Goal: Task Accomplishment & Management: Use online tool/utility

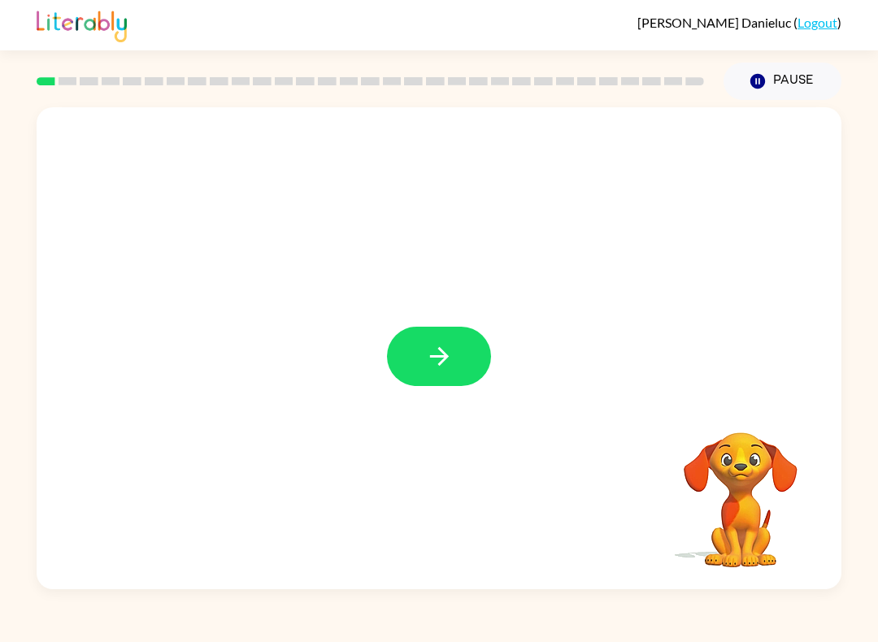
click at [444, 351] on icon "button" at bounding box center [439, 356] width 28 height 28
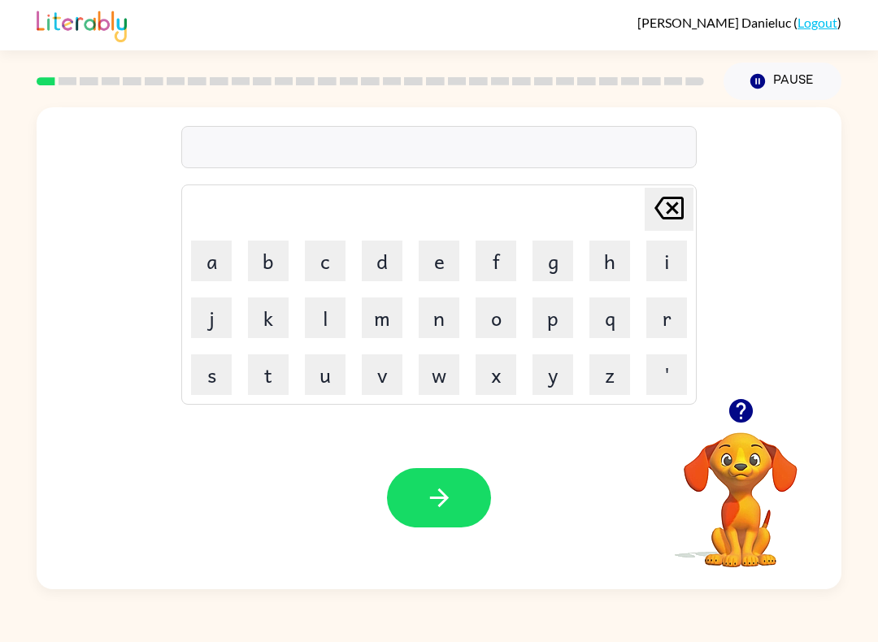
click at [558, 315] on button "p" at bounding box center [553, 318] width 41 height 41
click at [217, 269] on button "a" at bounding box center [211, 261] width 41 height 41
click at [389, 259] on button "d" at bounding box center [382, 261] width 41 height 41
click at [460, 500] on button "button" at bounding box center [439, 497] width 104 height 59
click at [558, 316] on button "p" at bounding box center [553, 318] width 41 height 41
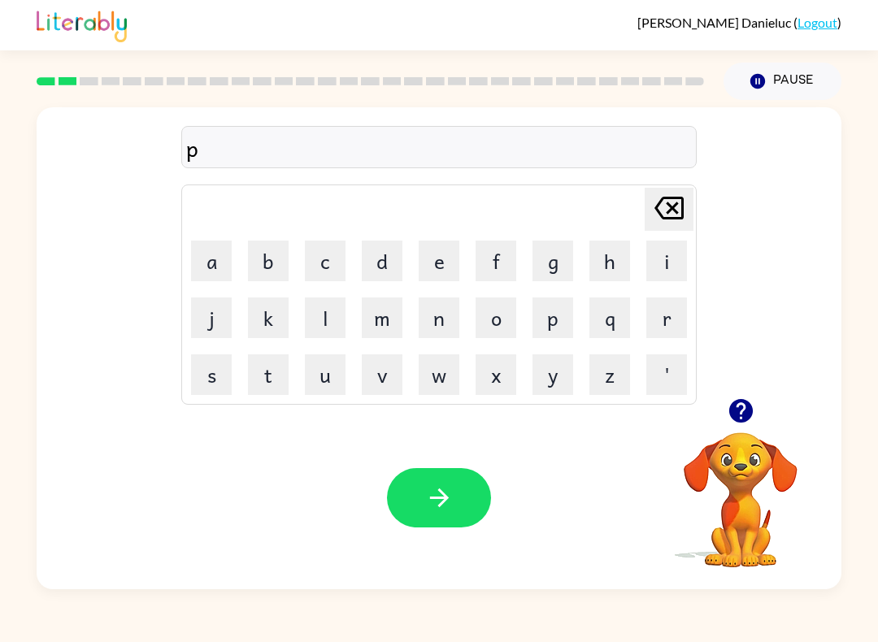
click at [502, 320] on button "o" at bounding box center [496, 318] width 41 height 41
click at [508, 305] on button "o" at bounding box center [496, 318] width 41 height 41
click at [668, 211] on icon "[PERSON_NAME] last character input" at bounding box center [669, 208] width 39 height 39
click at [446, 264] on button "e" at bounding box center [439, 261] width 41 height 41
click at [434, 505] on icon "button" at bounding box center [439, 498] width 28 height 28
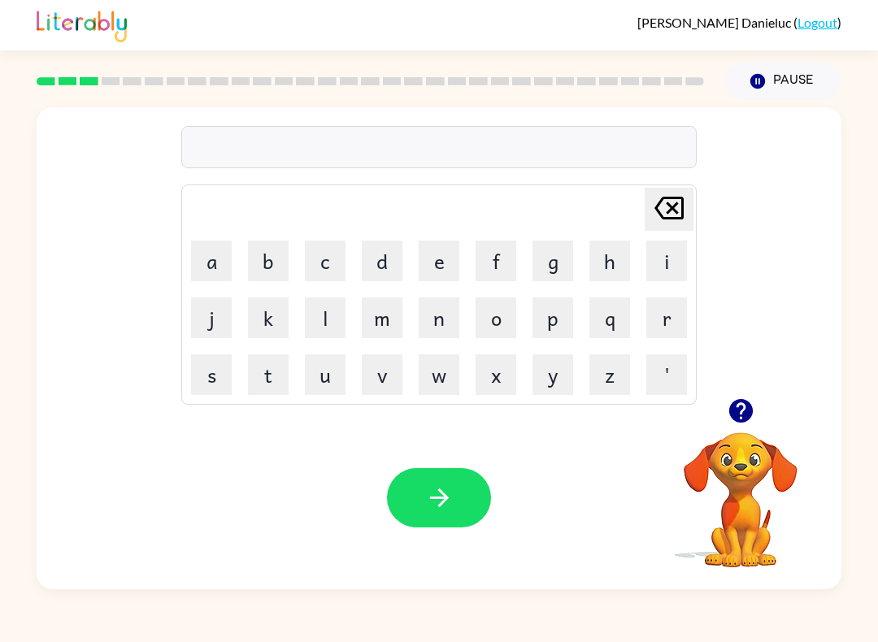
click at [444, 304] on button "n" at bounding box center [439, 318] width 41 height 41
click at [494, 320] on button "o" at bounding box center [496, 318] width 41 height 41
click at [685, 324] on button "r" at bounding box center [666, 318] width 41 height 41
click at [272, 376] on button "t" at bounding box center [268, 375] width 41 height 41
click at [608, 255] on button "h" at bounding box center [609, 261] width 41 height 41
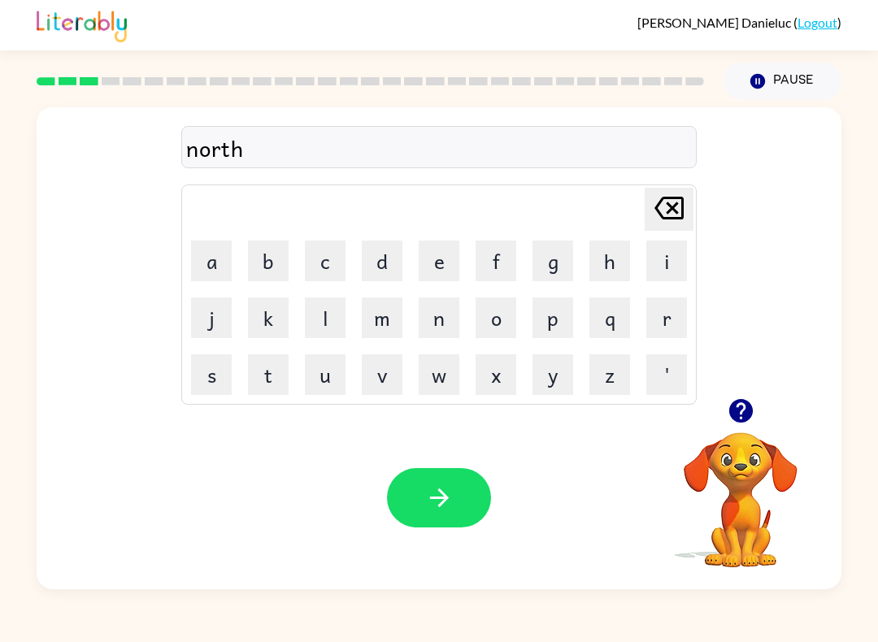
click at [435, 510] on icon "button" at bounding box center [439, 498] width 28 height 28
click at [211, 378] on button "s" at bounding box center [211, 375] width 41 height 41
click at [438, 384] on button "w" at bounding box center [439, 375] width 41 height 41
click at [673, 260] on button "i" at bounding box center [666, 261] width 41 height 41
click at [386, 324] on button "m" at bounding box center [382, 318] width 41 height 41
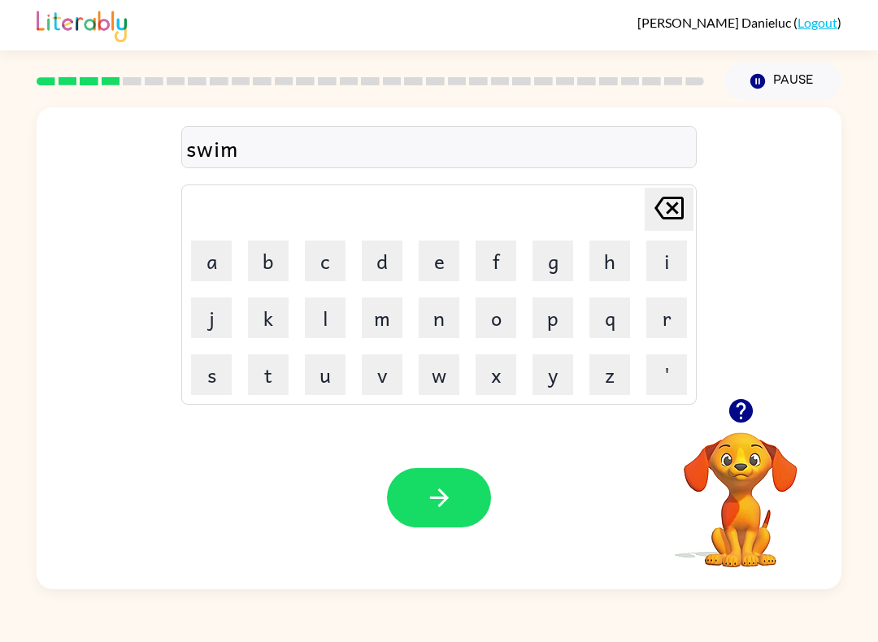
click at [684, 207] on icon at bounding box center [669, 208] width 29 height 23
click at [381, 318] on button "m" at bounding box center [382, 318] width 41 height 41
click at [465, 489] on button "button" at bounding box center [439, 497] width 104 height 59
click at [217, 376] on button "s" at bounding box center [211, 375] width 41 height 41
click at [330, 254] on button "c" at bounding box center [325, 261] width 41 height 41
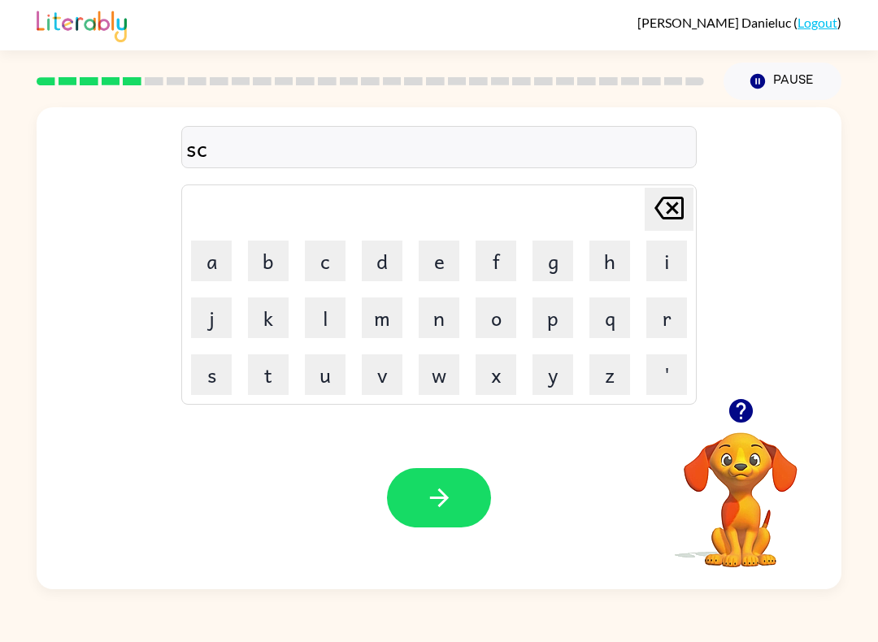
click at [220, 250] on button "a" at bounding box center [211, 261] width 41 height 41
click at [445, 372] on button "w" at bounding box center [439, 375] width 41 height 41
click at [276, 389] on button "t" at bounding box center [268, 375] width 41 height 41
click at [455, 494] on button "button" at bounding box center [439, 497] width 104 height 59
click at [327, 369] on button "u" at bounding box center [325, 375] width 41 height 41
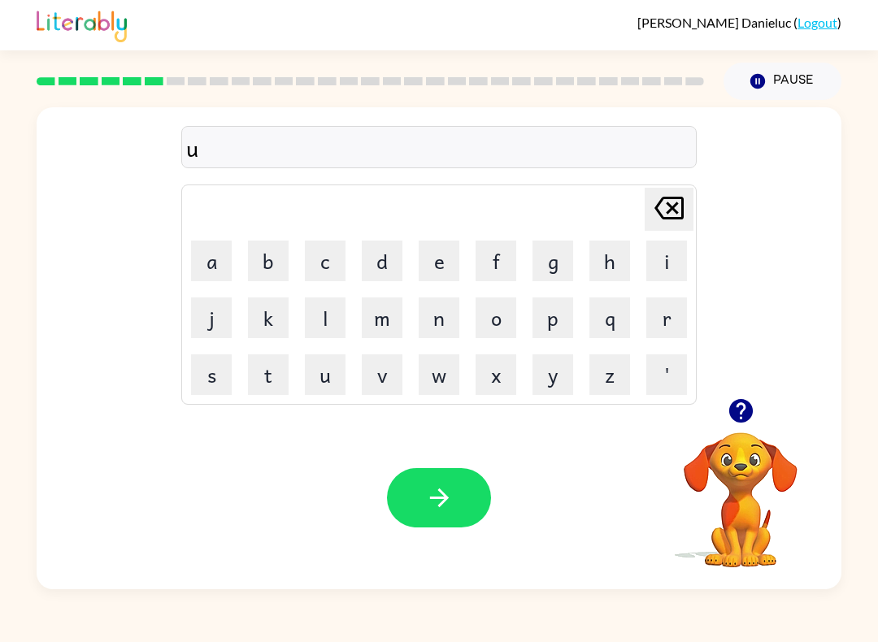
click at [666, 216] on icon "[PERSON_NAME] last character input" at bounding box center [669, 208] width 39 height 39
click at [225, 263] on button "a" at bounding box center [211, 261] width 41 height 41
click at [389, 317] on button "m" at bounding box center [382, 318] width 41 height 41
click at [442, 259] on button "e" at bounding box center [439, 261] width 41 height 41
click at [442, 511] on icon "button" at bounding box center [439, 498] width 28 height 28
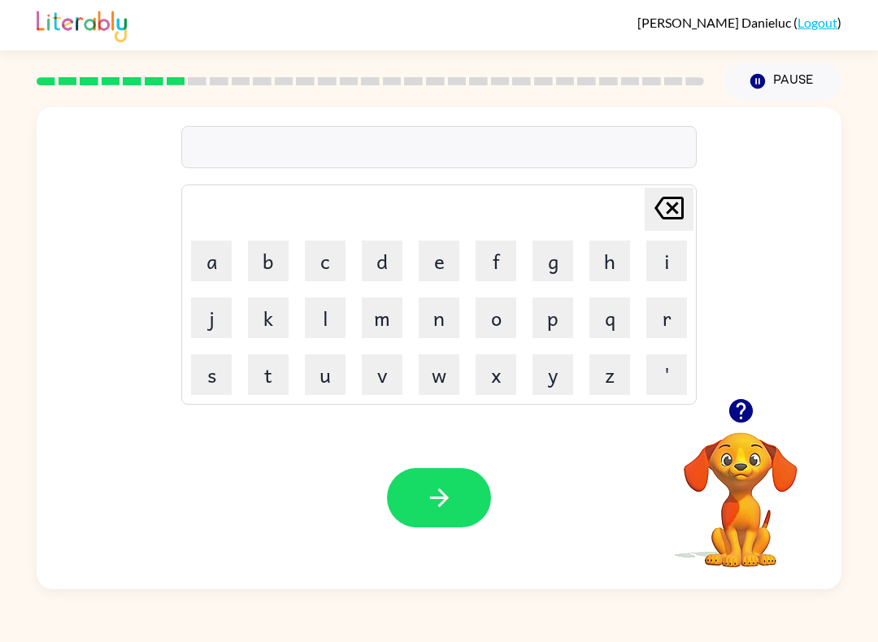
click at [211, 376] on button "s" at bounding box center [211, 375] width 41 height 41
click at [331, 255] on button "c" at bounding box center [325, 261] width 41 height 41
click at [671, 315] on button "r" at bounding box center [666, 318] width 41 height 41
click at [667, 256] on button "i" at bounding box center [666, 261] width 41 height 41
click at [277, 259] on button "b" at bounding box center [268, 261] width 41 height 41
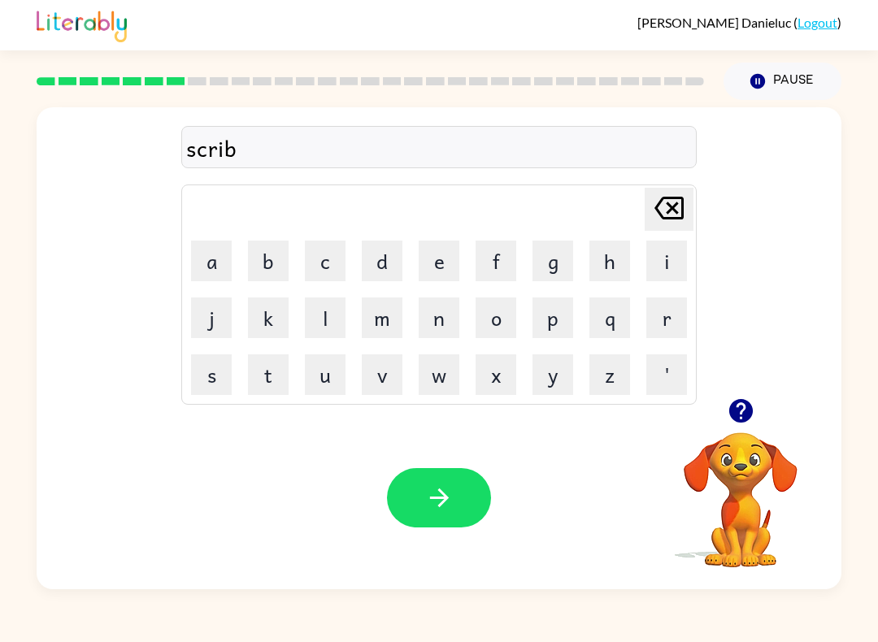
click at [327, 323] on button "l" at bounding box center [325, 318] width 41 height 41
click at [446, 490] on icon "button" at bounding box center [439, 498] width 28 height 28
click at [561, 259] on button "g" at bounding box center [553, 261] width 41 height 41
click at [742, 414] on icon "button" at bounding box center [741, 411] width 24 height 24
click at [670, 203] on icon "[PERSON_NAME] last character input" at bounding box center [669, 208] width 39 height 39
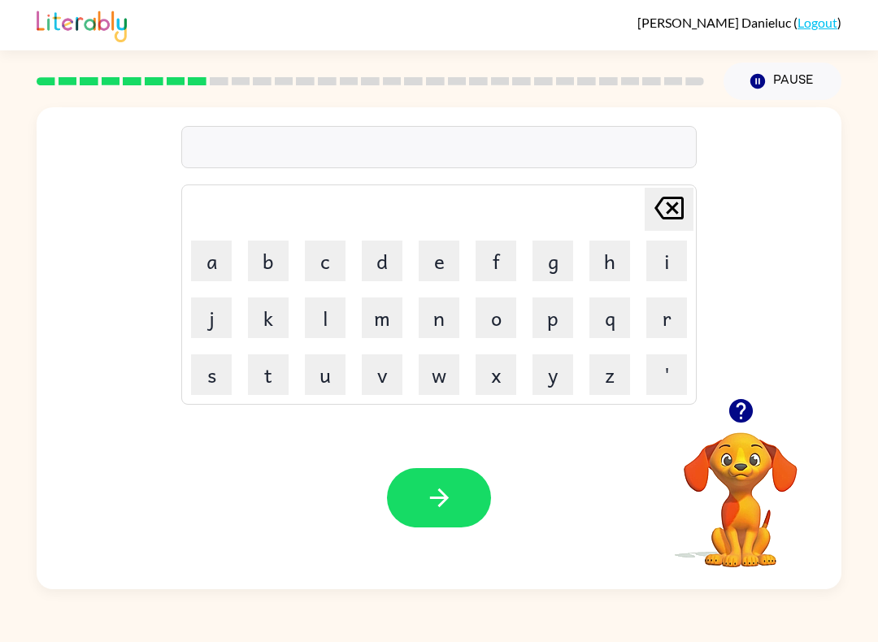
click at [551, 259] on button "g" at bounding box center [553, 261] width 41 height 41
click at [672, 321] on button "r" at bounding box center [666, 318] width 41 height 41
click at [212, 254] on button "a" at bounding box center [211, 261] width 41 height 41
click at [497, 250] on button "f" at bounding box center [496, 261] width 41 height 41
click at [452, 511] on icon "button" at bounding box center [439, 498] width 28 height 28
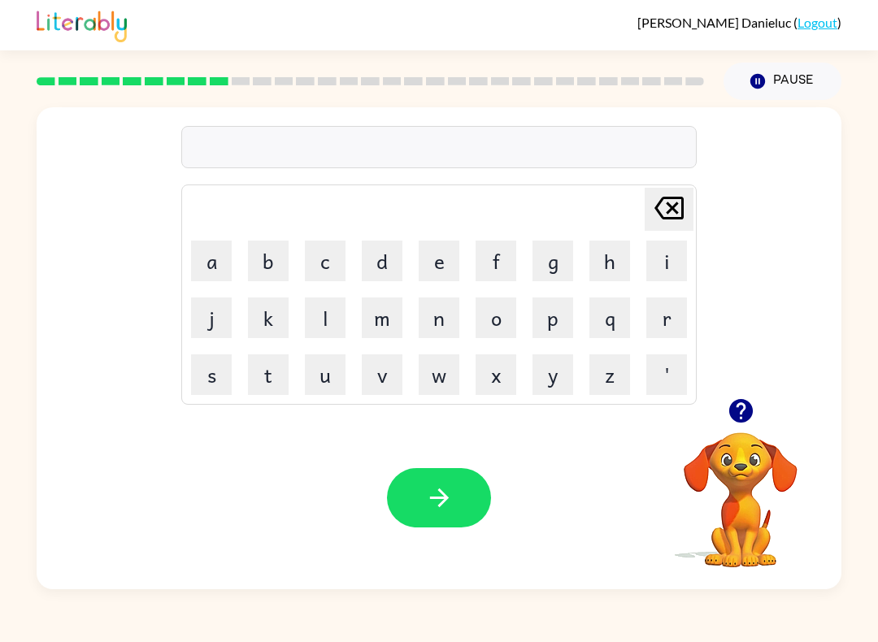
click at [744, 395] on button "button" at bounding box center [740, 410] width 41 height 41
click at [557, 316] on button "p" at bounding box center [553, 318] width 41 height 41
click at [446, 323] on button "n" at bounding box center [439, 318] width 41 height 41
click at [670, 212] on icon at bounding box center [669, 208] width 29 height 23
click at [328, 380] on button "u" at bounding box center [325, 375] width 41 height 41
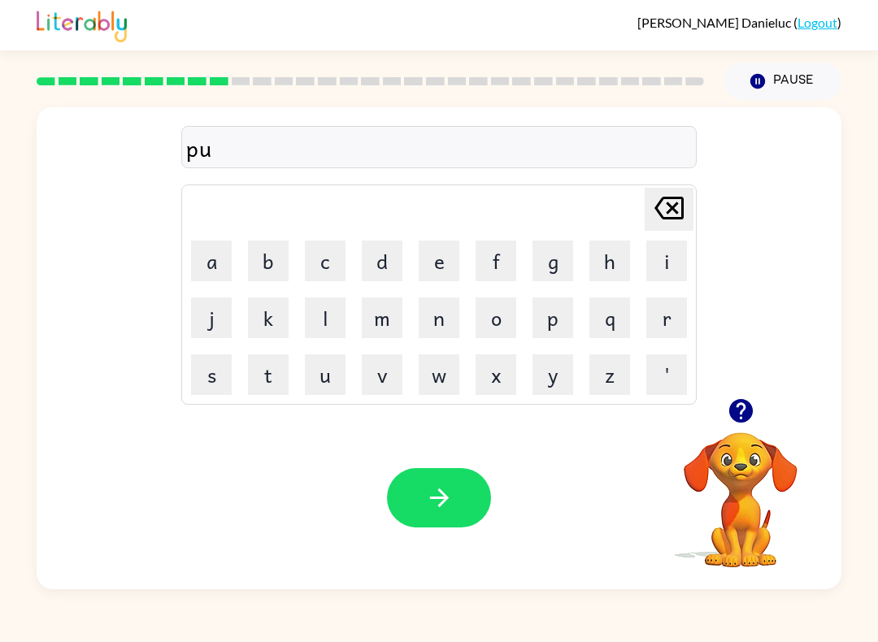
click at [548, 379] on button "y" at bounding box center [553, 375] width 41 height 41
click at [276, 375] on button "t" at bounding box center [268, 375] width 41 height 41
click at [219, 373] on button "s" at bounding box center [211, 375] width 41 height 41
click at [448, 501] on icon "button" at bounding box center [439, 498] width 28 height 28
click at [398, 308] on button "m" at bounding box center [382, 318] width 41 height 41
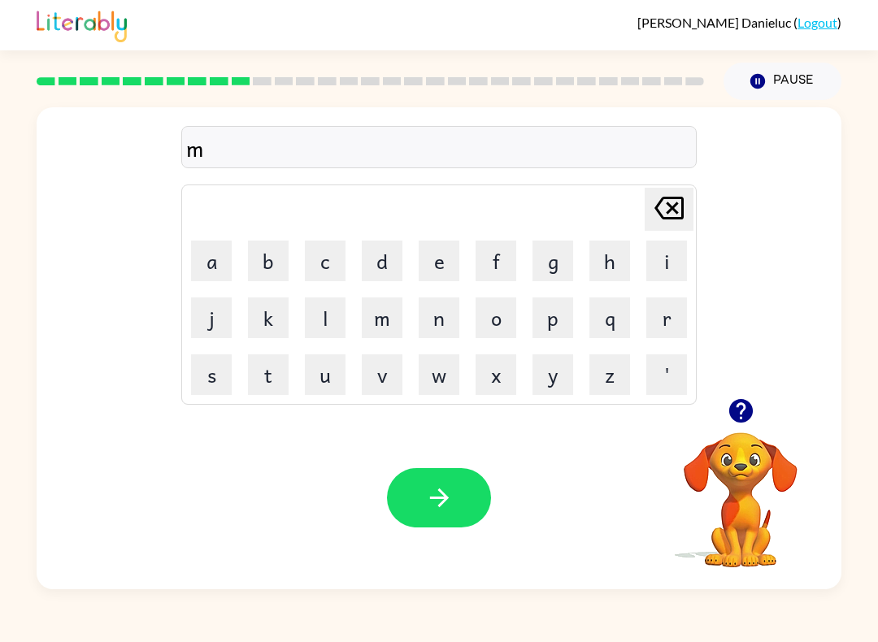
click at [438, 319] on button "n" at bounding box center [439, 318] width 41 height 41
click at [342, 272] on button "c" at bounding box center [325, 261] width 41 height 41
click at [672, 198] on icon at bounding box center [669, 208] width 29 height 23
click at [681, 201] on icon at bounding box center [669, 208] width 29 height 23
click at [677, 206] on icon "[PERSON_NAME] last character input" at bounding box center [669, 208] width 39 height 39
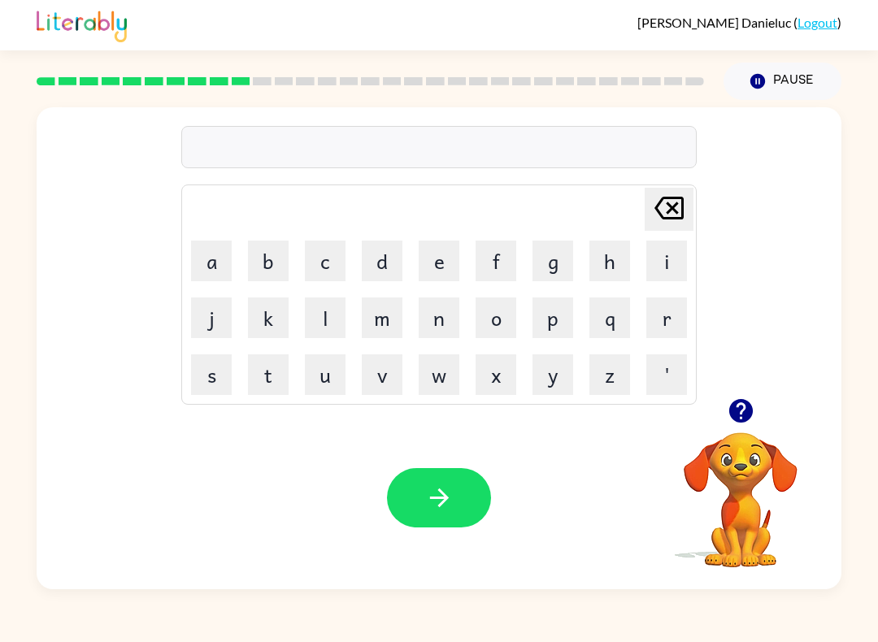
click at [502, 304] on button "o" at bounding box center [496, 318] width 41 height 41
click at [442, 315] on button "n" at bounding box center [439, 318] width 41 height 41
click at [494, 254] on button "f" at bounding box center [496, 261] width 41 height 41
click at [506, 311] on button "o" at bounding box center [496, 318] width 41 height 41
click at [324, 314] on button "l" at bounding box center [325, 318] width 41 height 41
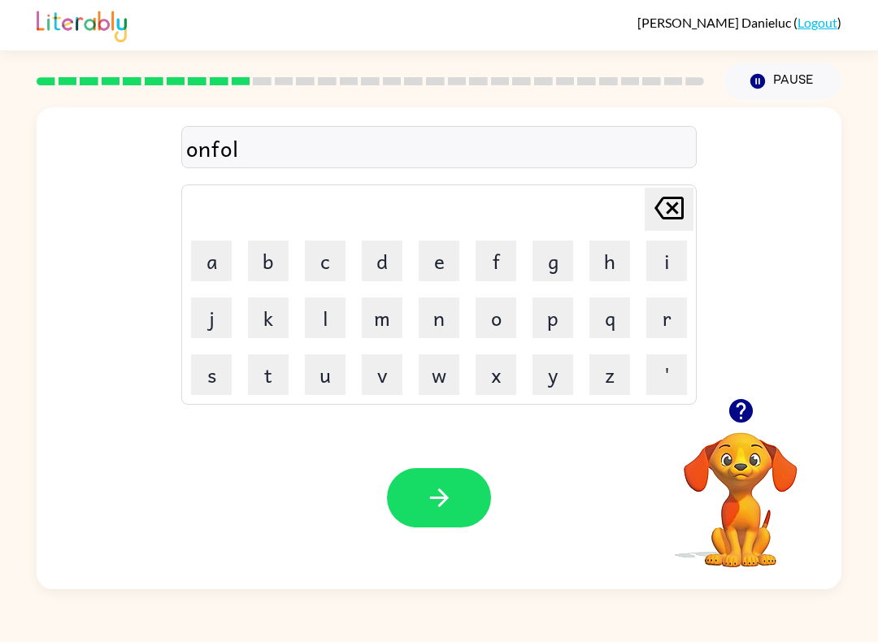
click at [389, 257] on button "d" at bounding box center [382, 261] width 41 height 41
click at [456, 493] on button "button" at bounding box center [439, 497] width 104 height 59
click at [380, 371] on button "v" at bounding box center [382, 375] width 41 height 41
click at [503, 320] on button "o" at bounding box center [496, 318] width 41 height 41
click at [277, 379] on button "t" at bounding box center [268, 375] width 41 height 41
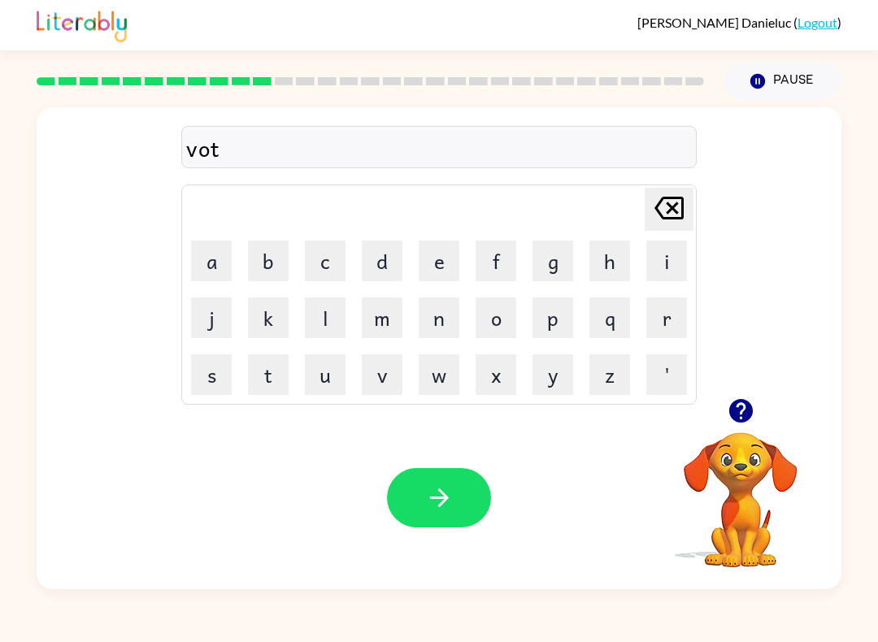
click at [437, 497] on icon "button" at bounding box center [439, 498] width 28 height 28
click at [740, 403] on icon "button" at bounding box center [741, 411] width 24 height 24
click at [388, 321] on button "m" at bounding box center [382, 318] width 41 height 41
click at [229, 251] on button "a" at bounding box center [211, 261] width 41 height 41
click at [201, 374] on button "s" at bounding box center [211, 375] width 41 height 41
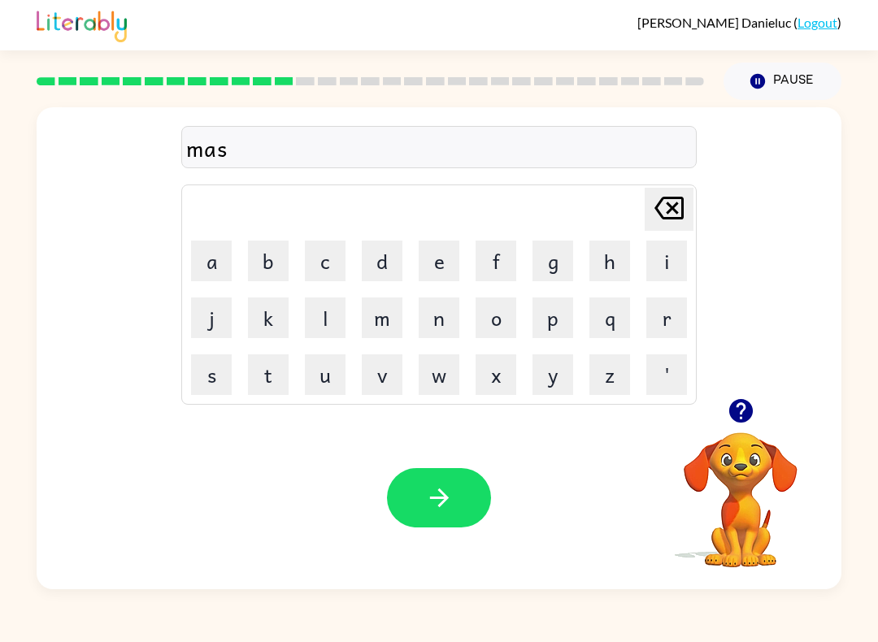
click at [270, 388] on button "t" at bounding box center [268, 375] width 41 height 41
click at [222, 263] on button "a" at bounding box center [211, 261] width 41 height 41
click at [452, 489] on icon "button" at bounding box center [439, 498] width 28 height 28
click at [442, 318] on button "n" at bounding box center [439, 318] width 41 height 41
click at [419, 311] on button "n" at bounding box center [439, 318] width 41 height 41
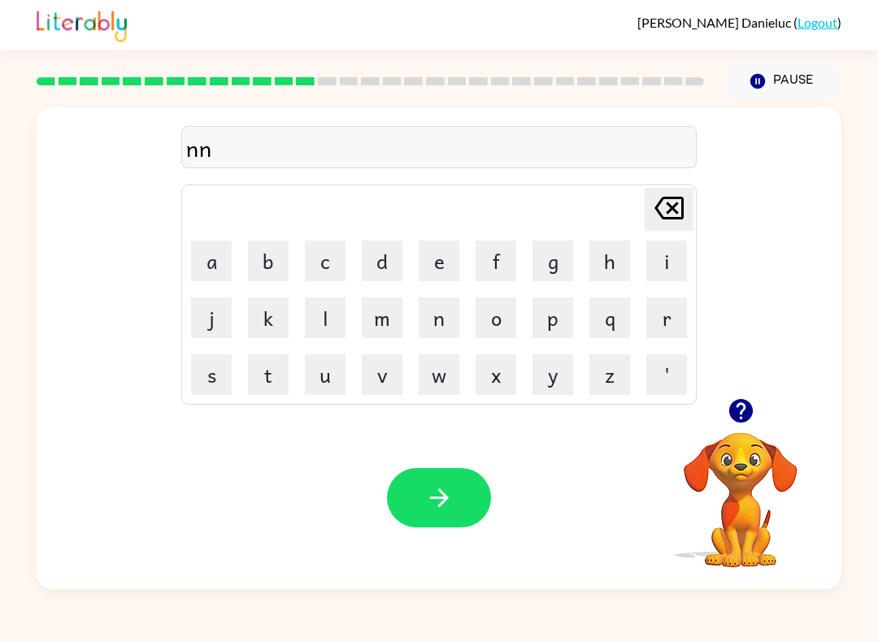
click at [468, 302] on table "[PERSON_NAME] last character input a b c d e f g h i j k l m n o p q r s t u v …" at bounding box center [439, 294] width 514 height 219
click at [529, 334] on td "p" at bounding box center [552, 317] width 55 height 55
click at [498, 311] on button "o" at bounding box center [496, 318] width 41 height 41
click at [454, 489] on button "button" at bounding box center [439, 497] width 104 height 59
click at [389, 250] on button "d" at bounding box center [382, 261] width 41 height 41
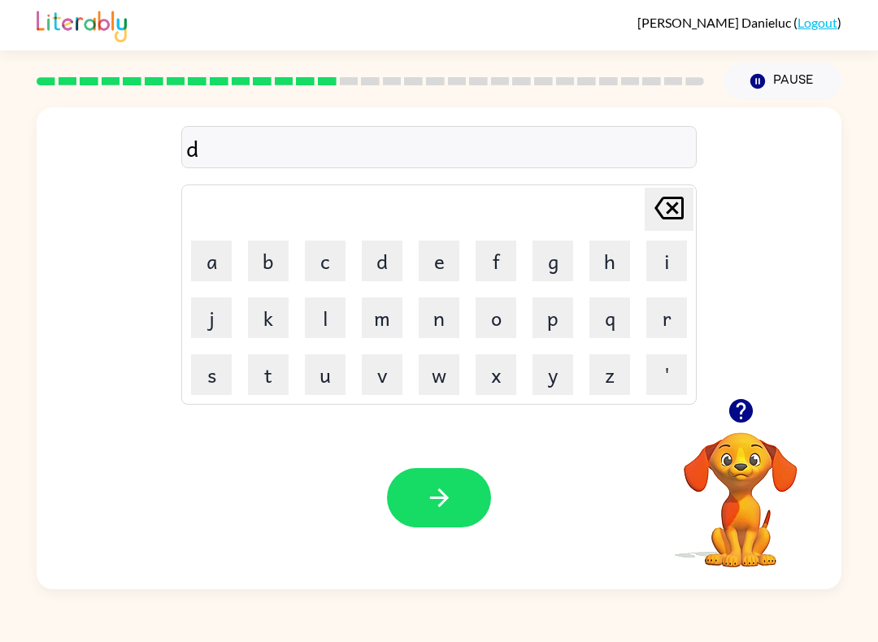
click at [311, 306] on button "l" at bounding box center [325, 318] width 41 height 41
click at [215, 254] on button "a" at bounding box center [211, 261] width 41 height 41
click at [448, 493] on icon "button" at bounding box center [439, 498] width 28 height 28
click at [746, 411] on icon "button" at bounding box center [741, 411] width 24 height 24
click at [254, 308] on button "k" at bounding box center [268, 318] width 41 height 41
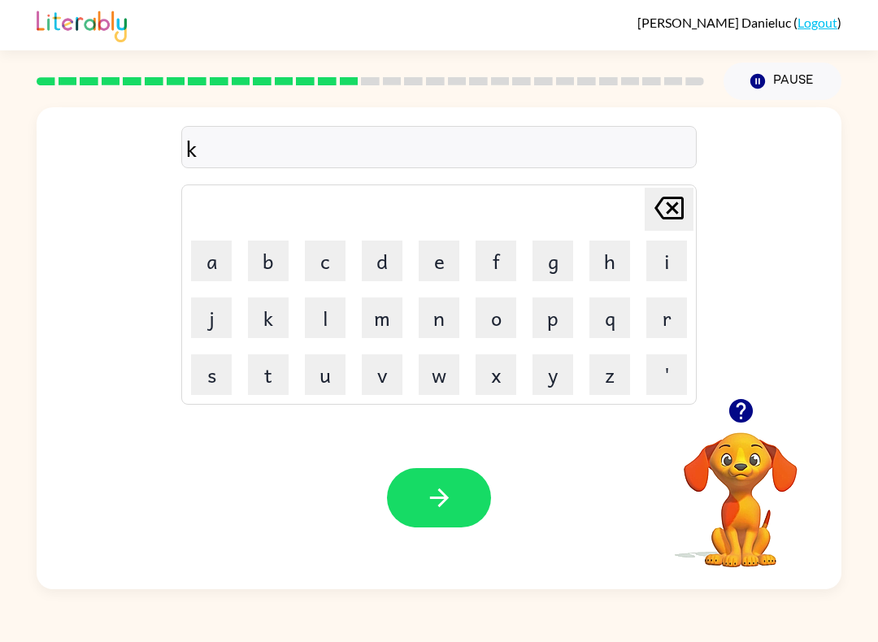
click at [750, 412] on icon "button" at bounding box center [741, 411] width 24 height 24
click at [487, 313] on button "o" at bounding box center [496, 318] width 41 height 41
click at [750, 413] on icon "button" at bounding box center [741, 411] width 24 height 24
click at [385, 264] on button "d" at bounding box center [382, 261] width 41 height 41
click at [471, 494] on button "button" at bounding box center [439, 497] width 104 height 59
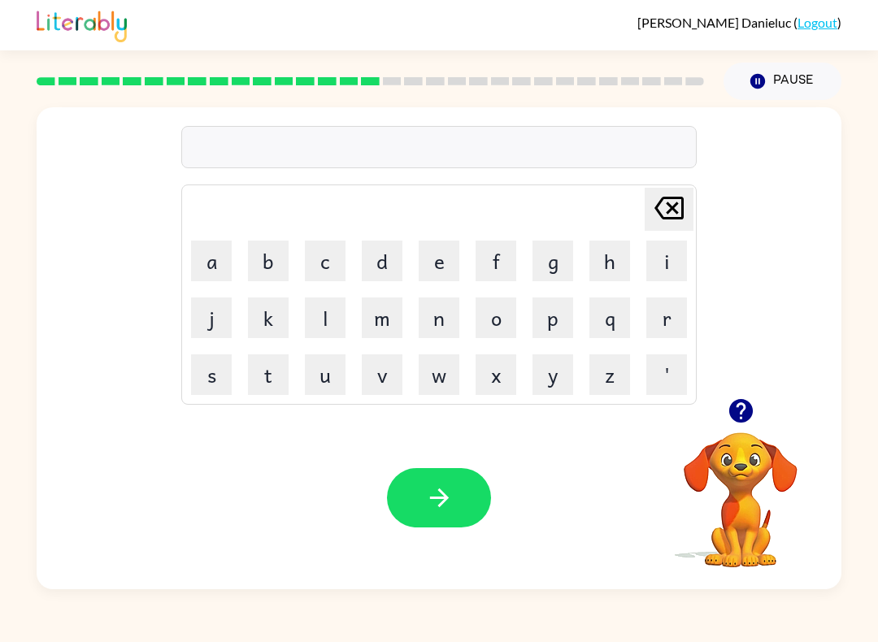
click at [609, 369] on button "z" at bounding box center [609, 375] width 41 height 41
click at [676, 262] on button "i" at bounding box center [666, 261] width 41 height 41
click at [562, 318] on button "p" at bounding box center [553, 318] width 41 height 41
click at [450, 488] on icon "button" at bounding box center [439, 498] width 28 height 28
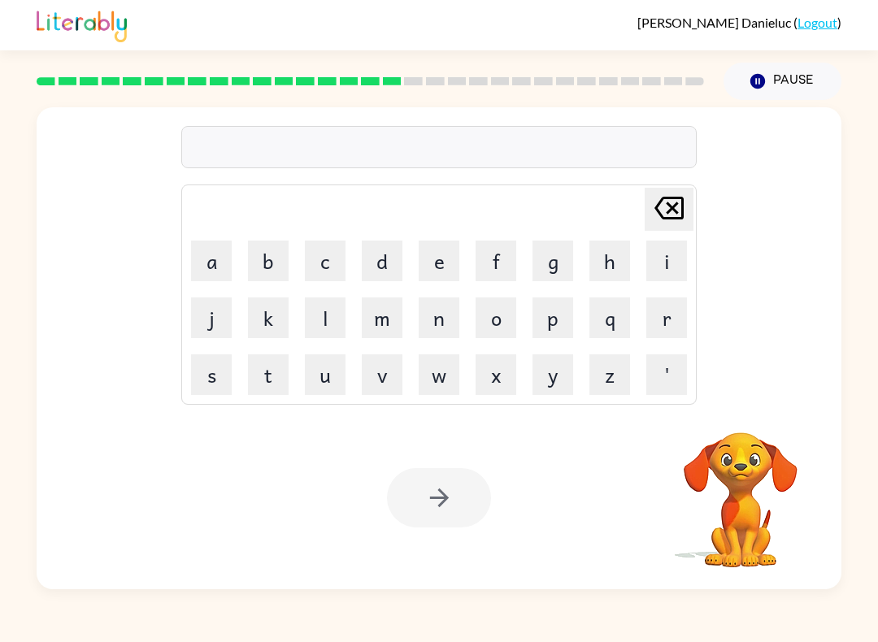
click at [376, 328] on button "m" at bounding box center [382, 318] width 41 height 41
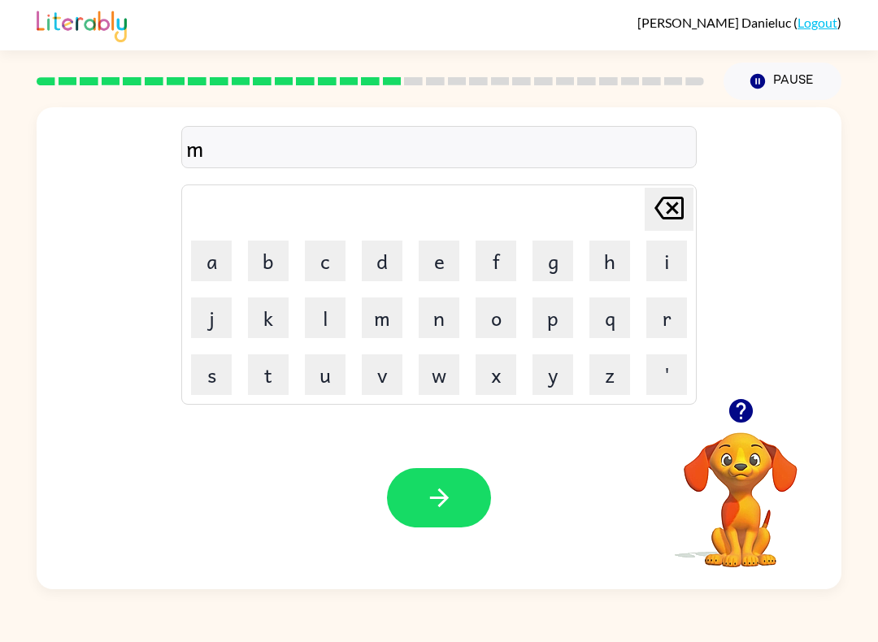
click at [402, 252] on button "d" at bounding box center [382, 261] width 41 height 41
click at [329, 319] on button "l" at bounding box center [325, 318] width 41 height 41
click at [219, 263] on button "a" at bounding box center [211, 261] width 41 height 41
click at [454, 494] on button "button" at bounding box center [439, 497] width 104 height 59
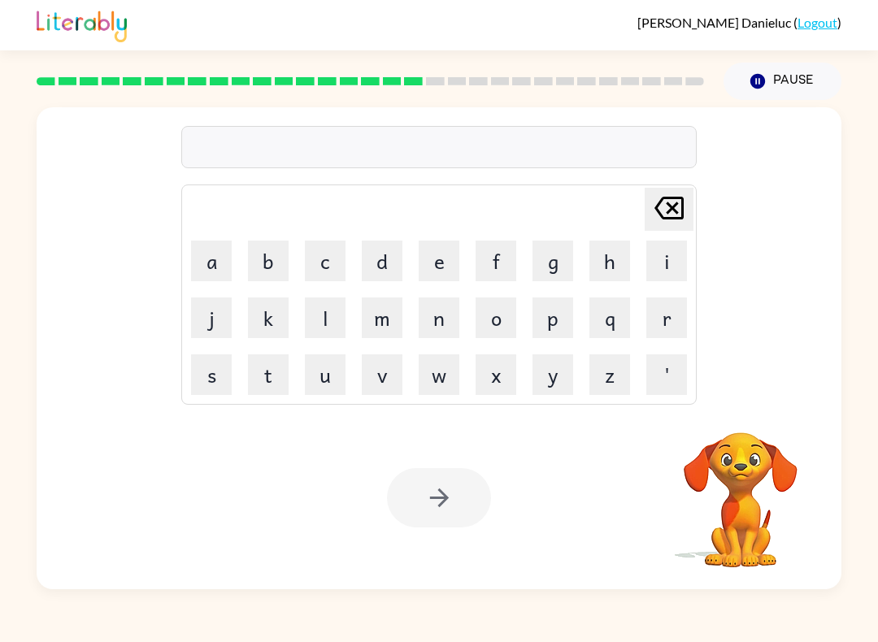
click at [385, 322] on button "m" at bounding box center [382, 318] width 41 height 41
click at [333, 307] on button "l" at bounding box center [325, 318] width 41 height 41
click at [388, 253] on button "d" at bounding box center [382, 261] width 41 height 41
click at [450, 488] on div at bounding box center [439, 497] width 104 height 59
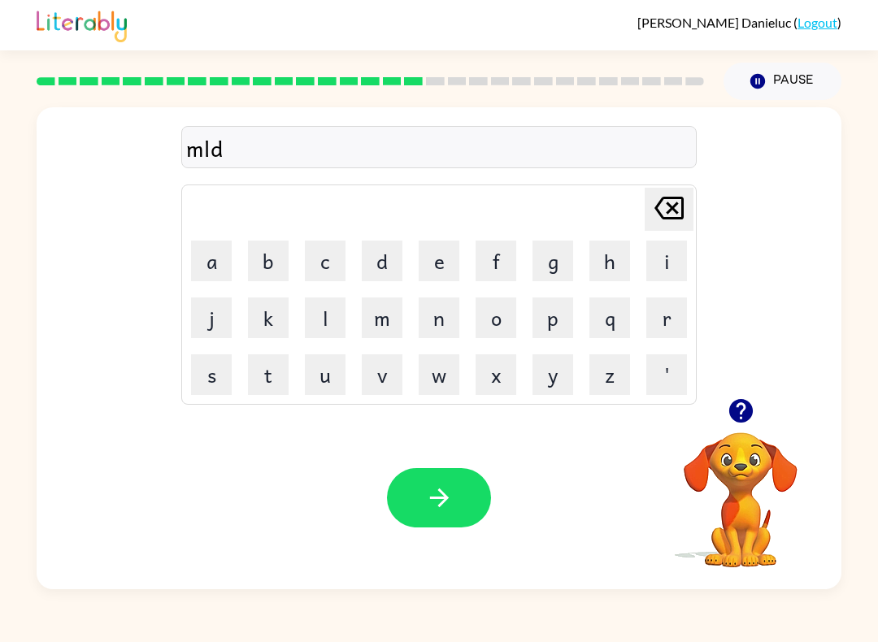
click at [449, 485] on icon "button" at bounding box center [439, 498] width 28 height 28
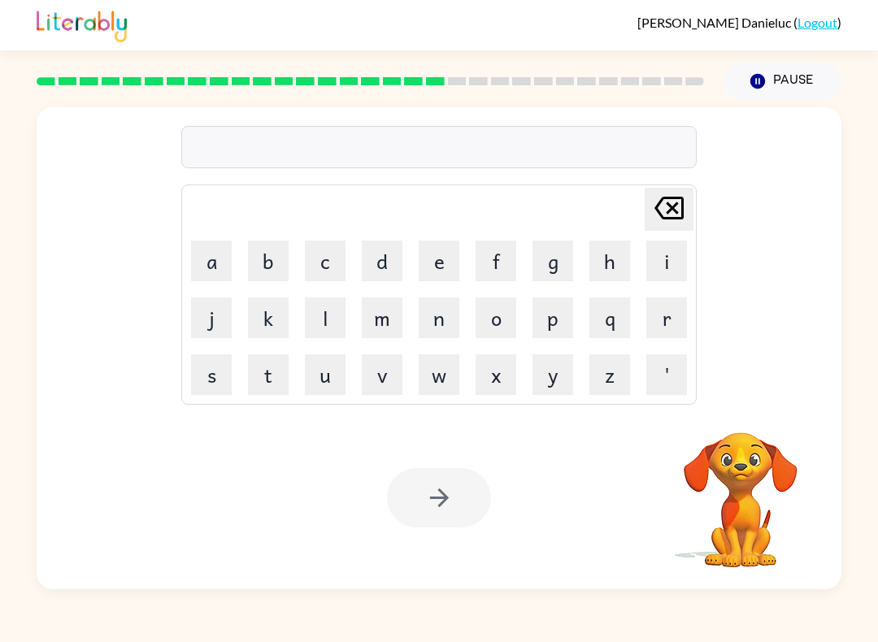
click at [425, 314] on button "n" at bounding box center [439, 318] width 41 height 41
click at [348, 295] on td "l" at bounding box center [325, 317] width 55 height 55
click at [343, 328] on button "l" at bounding box center [325, 318] width 41 height 41
click at [450, 264] on button "e" at bounding box center [439, 261] width 41 height 41
click at [429, 260] on button "e" at bounding box center [439, 261] width 41 height 41
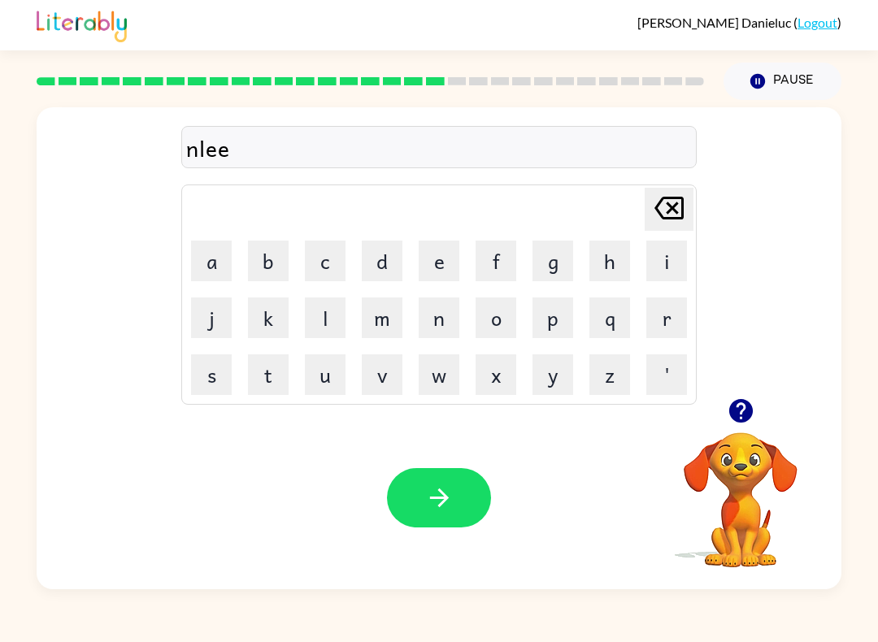
click at [671, 314] on button "r" at bounding box center [666, 318] width 41 height 41
click at [670, 314] on button "r" at bounding box center [666, 318] width 41 height 41
click at [668, 192] on icon "[PERSON_NAME] last character input" at bounding box center [669, 208] width 39 height 39
click at [446, 488] on icon "button" at bounding box center [439, 498] width 28 height 28
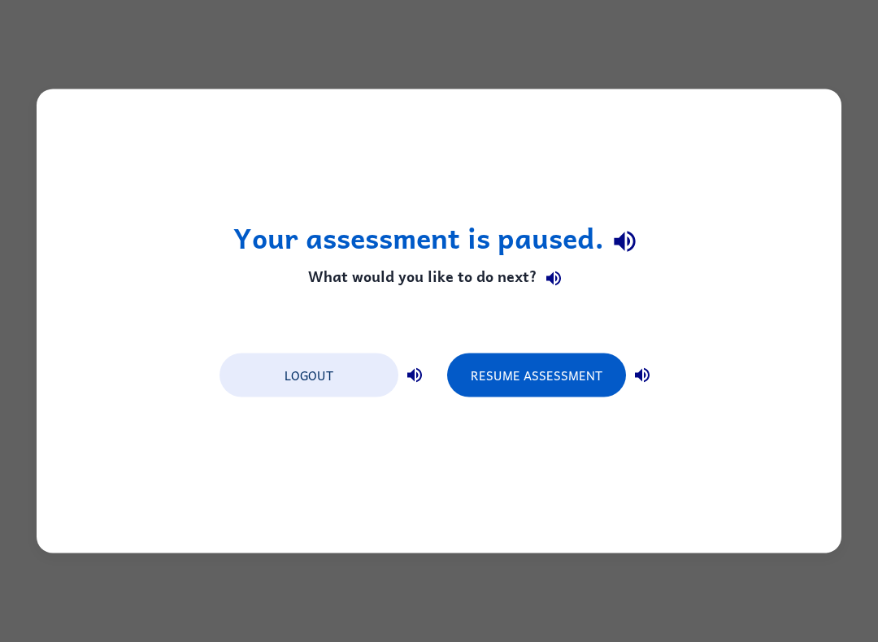
click at [580, 372] on button "Resume Assessment" at bounding box center [536, 376] width 179 height 44
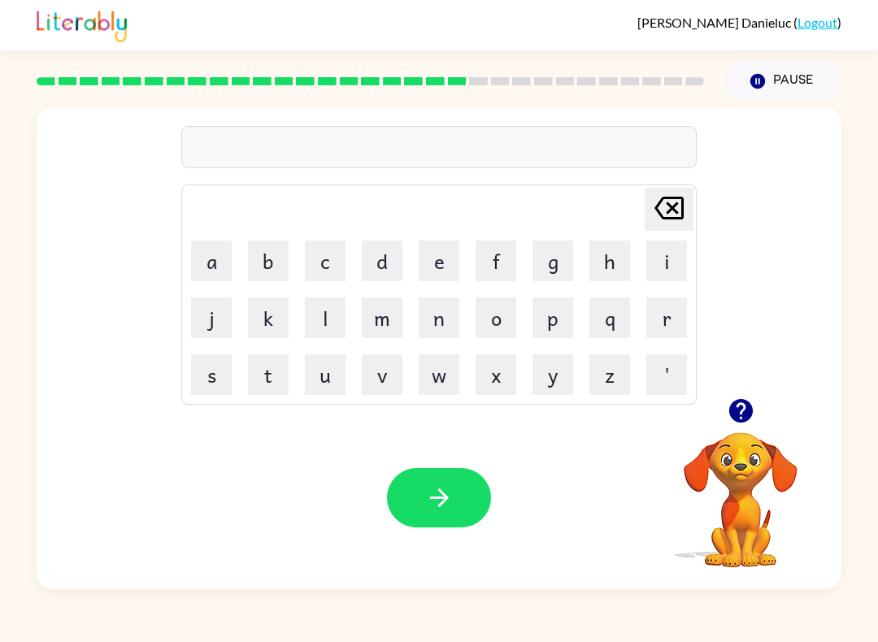
click at [733, 408] on icon "button" at bounding box center [741, 411] width 24 height 24
click at [364, 315] on button "m" at bounding box center [382, 318] width 41 height 41
click at [388, 315] on button "m" at bounding box center [382, 318] width 41 height 41
click at [392, 409] on div "Your browser must support playing .mp4 files to use Literably. Please try using…" at bounding box center [439, 498] width 805 height 183
click at [446, 336] on button "n" at bounding box center [439, 318] width 41 height 41
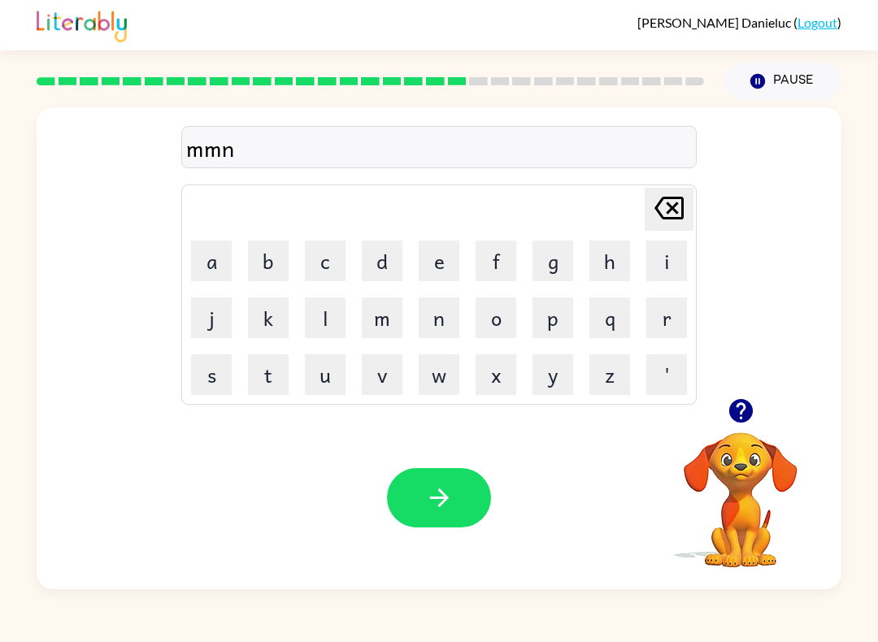
click at [446, 511] on icon "button" at bounding box center [439, 498] width 28 height 28
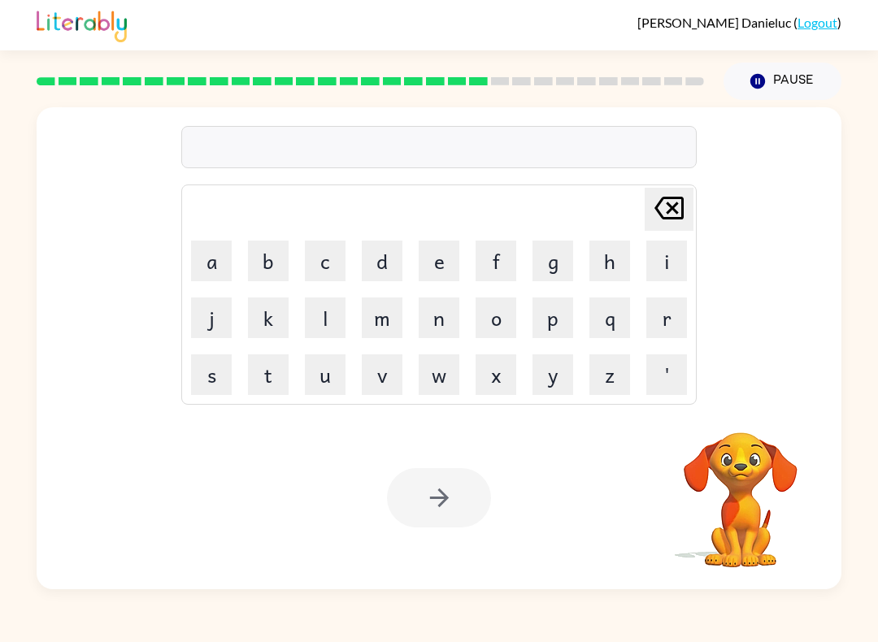
click at [426, 300] on button "n" at bounding box center [439, 318] width 41 height 41
click at [528, 354] on td "y" at bounding box center [552, 374] width 55 height 55
click at [414, 289] on table "[PERSON_NAME] last character input a b c d e f g h i j k l m n o p q r s t u v …" at bounding box center [439, 294] width 514 height 219
click at [381, 302] on button "m" at bounding box center [382, 318] width 41 height 41
click at [308, 316] on button "l" at bounding box center [325, 318] width 41 height 41
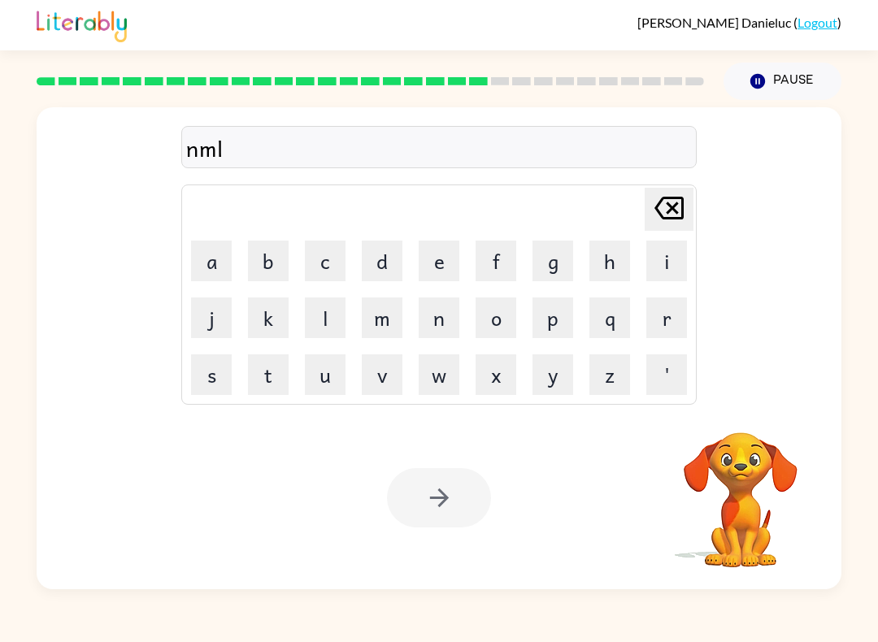
click at [385, 262] on button "d" at bounding box center [382, 261] width 41 height 41
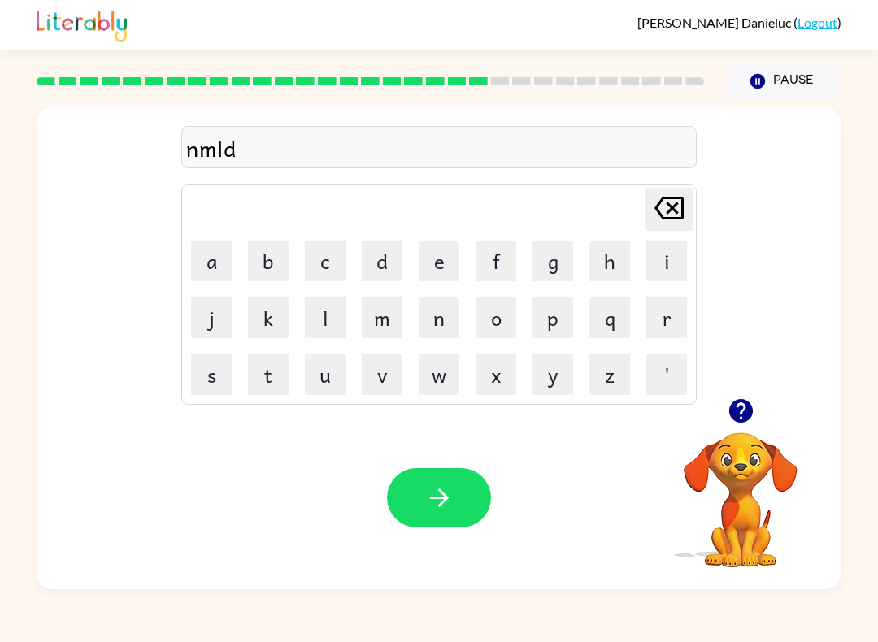
click at [419, 490] on button "button" at bounding box center [439, 497] width 104 height 59
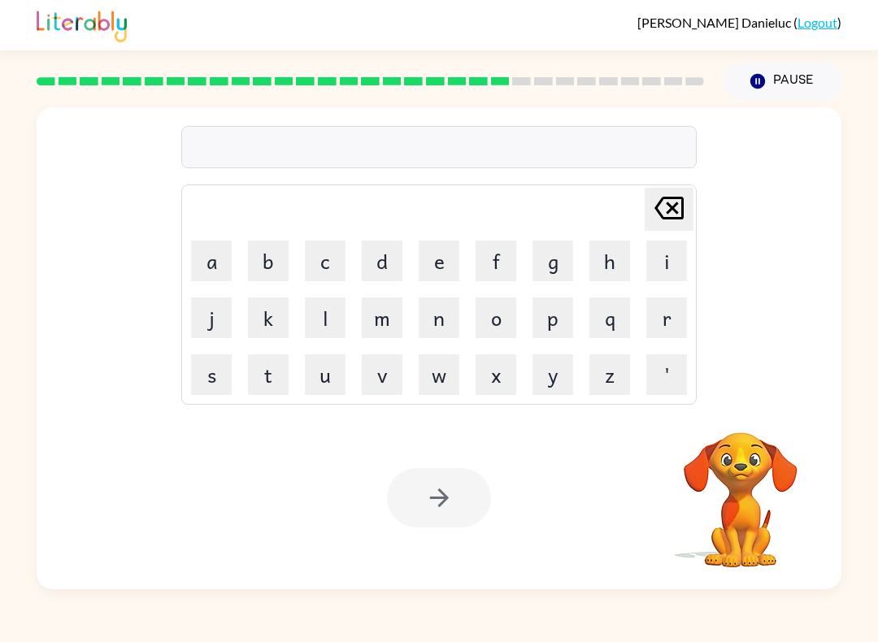
click at [495, 324] on button "o" at bounding box center [496, 318] width 41 height 41
click at [298, 377] on td "u" at bounding box center [325, 374] width 55 height 55
click at [414, 277] on td "e" at bounding box center [438, 260] width 55 height 55
click at [261, 313] on button "k" at bounding box center [268, 318] width 41 height 41
click at [437, 318] on button "n" at bounding box center [439, 318] width 41 height 41
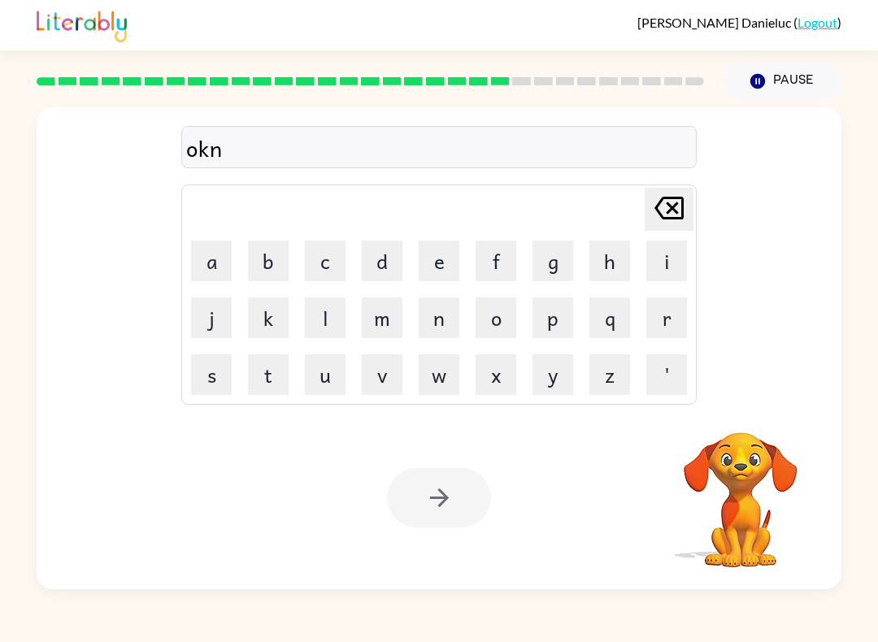
click at [272, 331] on button "k" at bounding box center [268, 318] width 41 height 41
click at [468, 263] on table "[PERSON_NAME] last character input a b c d e f g h i j k l m n o p q r s t u v …" at bounding box center [439, 294] width 514 height 219
click at [441, 502] on div at bounding box center [439, 497] width 104 height 59
click at [440, 502] on div at bounding box center [439, 497] width 104 height 59
click at [462, 497] on div at bounding box center [439, 497] width 104 height 59
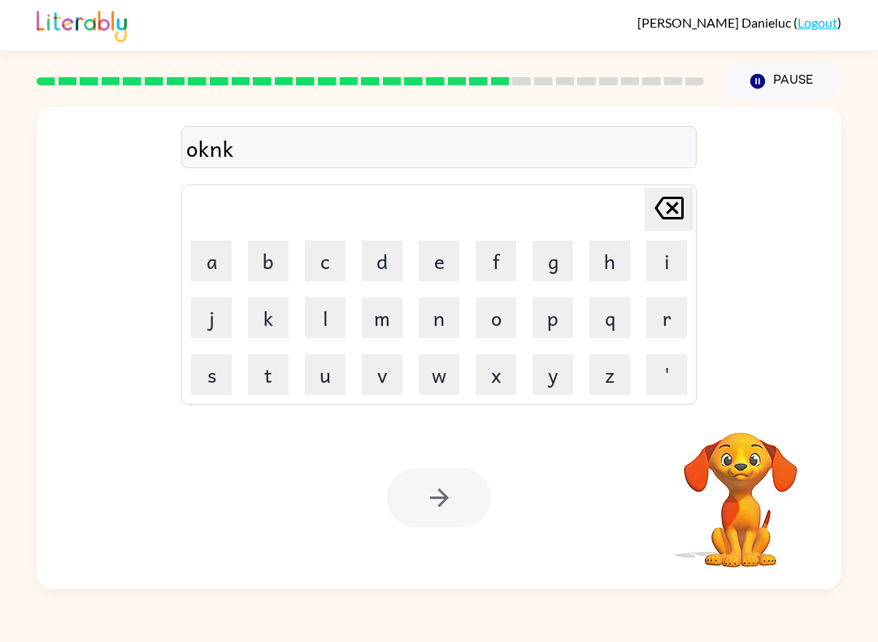
click at [461, 503] on div at bounding box center [439, 497] width 104 height 59
click at [458, 498] on div at bounding box center [439, 497] width 104 height 59
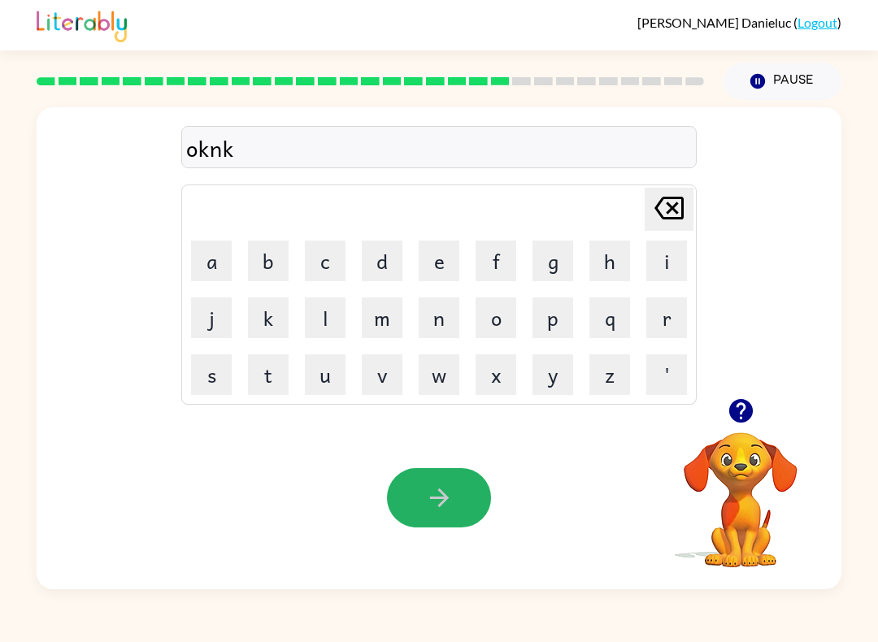
click at [472, 496] on button "button" at bounding box center [439, 497] width 104 height 59
click at [463, 494] on div at bounding box center [439, 497] width 104 height 59
click at [462, 494] on div at bounding box center [439, 497] width 104 height 59
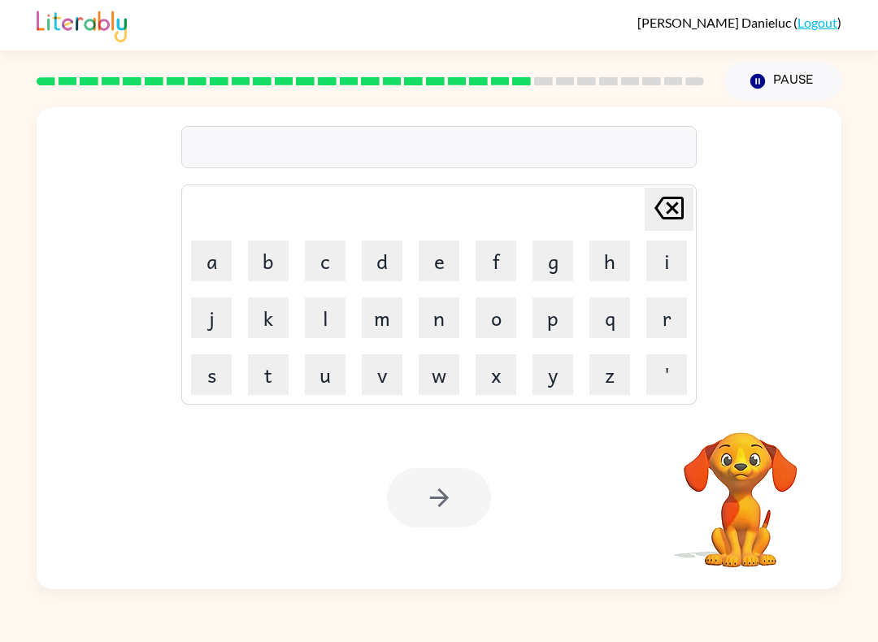
click at [456, 485] on div at bounding box center [439, 497] width 104 height 59
click at [441, 489] on div at bounding box center [439, 497] width 104 height 59
click at [440, 489] on div at bounding box center [439, 497] width 104 height 59
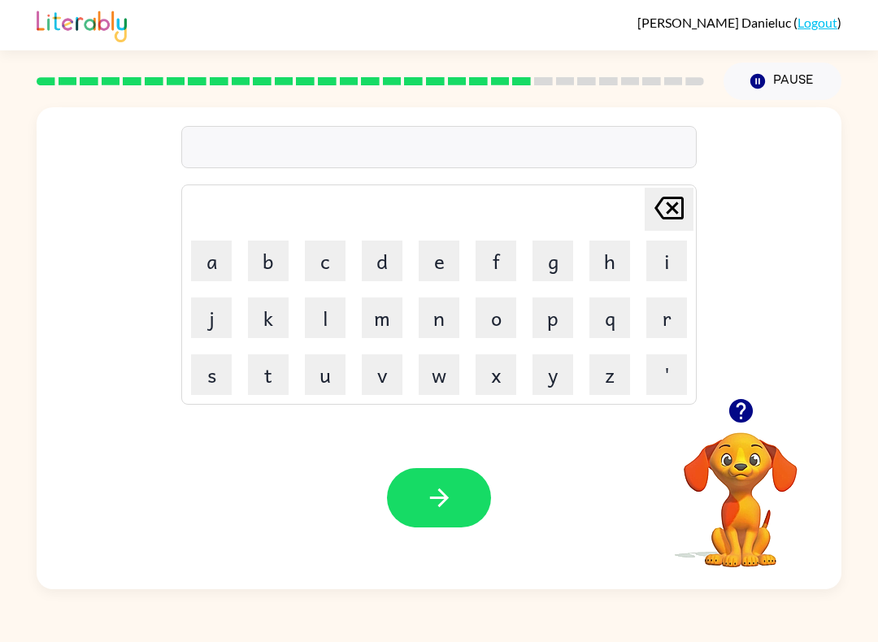
click at [405, 510] on button "button" at bounding box center [439, 497] width 104 height 59
click at [502, 322] on button "o" at bounding box center [496, 318] width 41 height 41
click at [668, 316] on button "r" at bounding box center [666, 318] width 41 height 41
click at [262, 318] on button "k" at bounding box center [268, 318] width 41 height 41
click at [449, 489] on icon "button" at bounding box center [439, 498] width 28 height 28
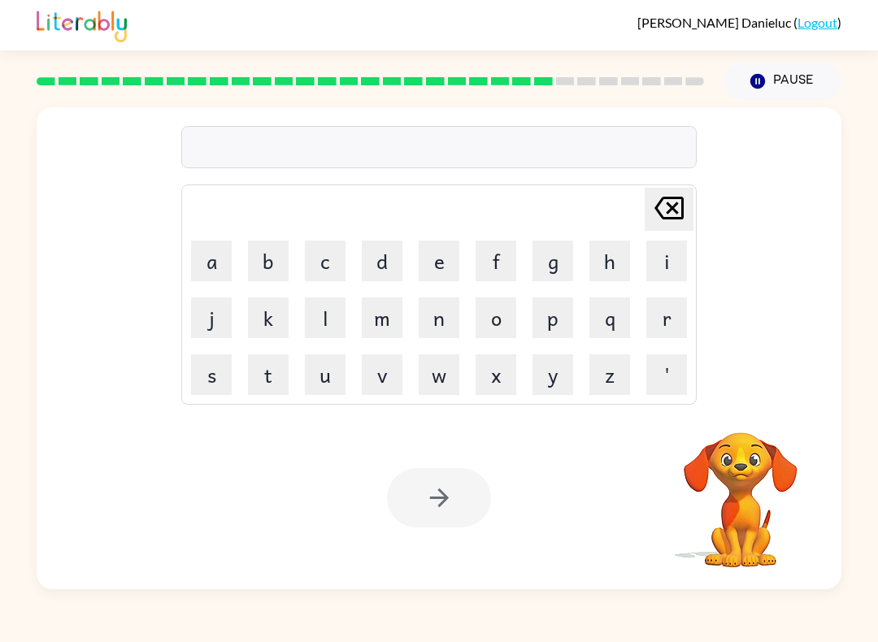
click at [372, 315] on button "m" at bounding box center [382, 318] width 41 height 41
click at [394, 264] on button "d" at bounding box center [382, 261] width 41 height 41
click at [442, 302] on button "n" at bounding box center [439, 318] width 41 height 41
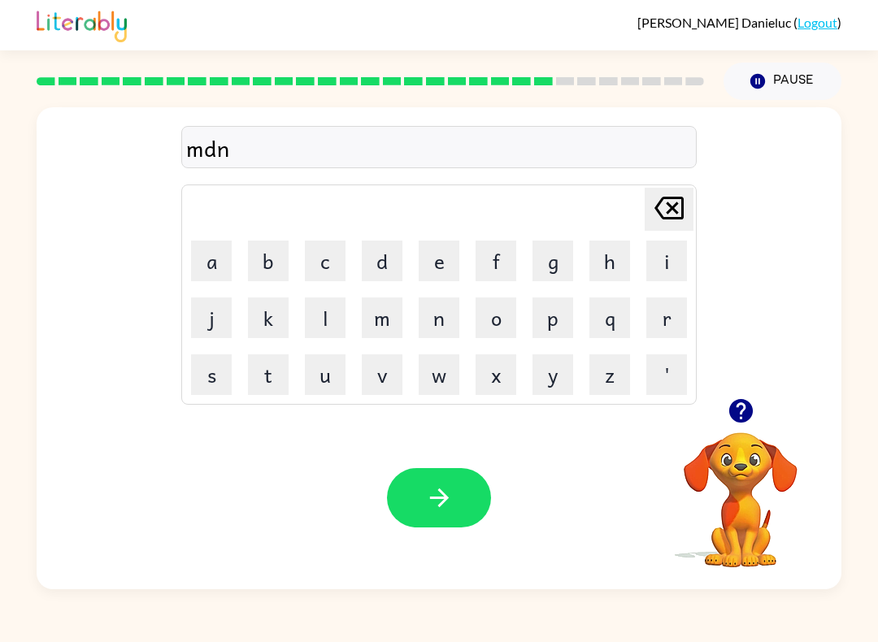
click at [428, 511] on icon "button" at bounding box center [439, 498] width 28 height 28
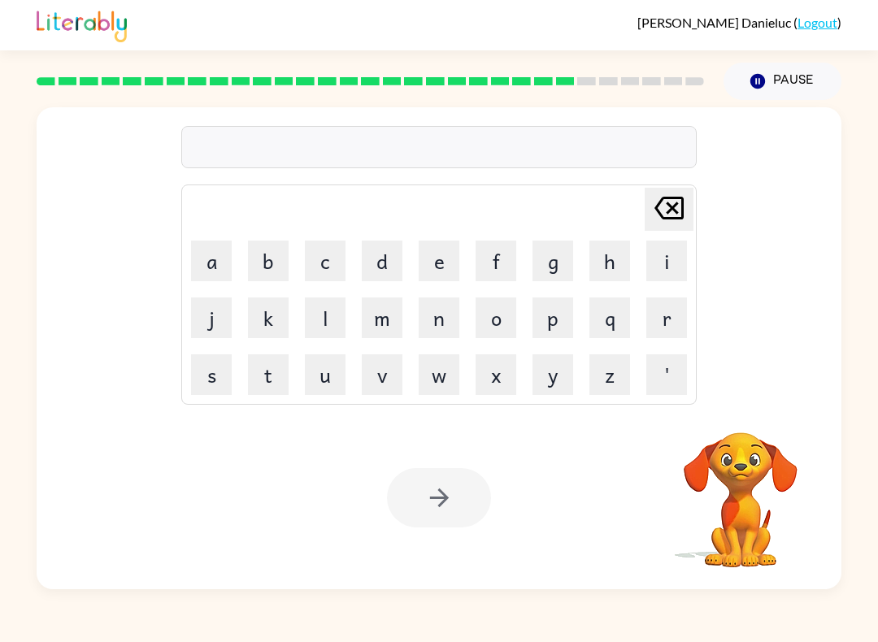
click at [372, 325] on button "m" at bounding box center [382, 318] width 41 height 41
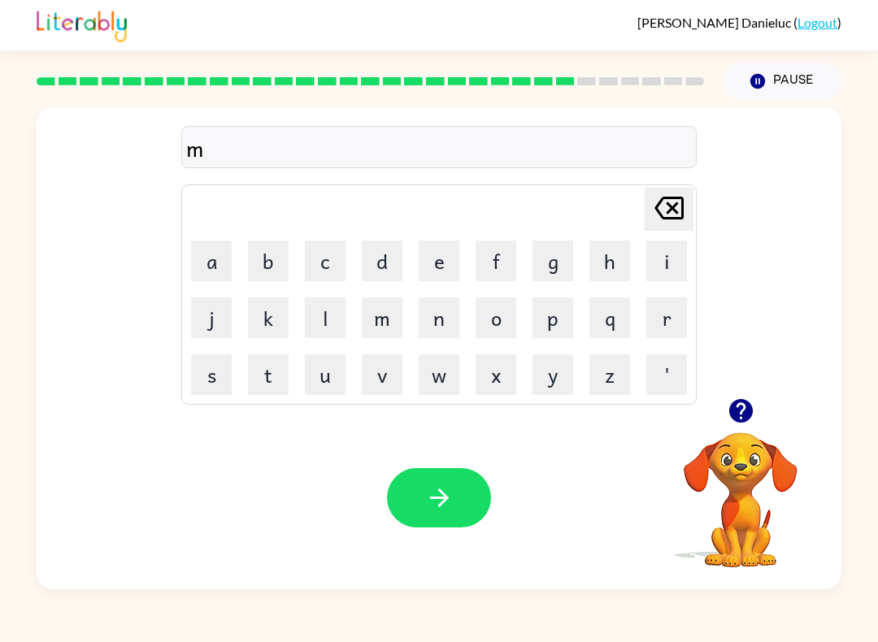
click at [198, 264] on button "a" at bounding box center [211, 261] width 41 height 41
click at [262, 257] on button "b" at bounding box center [268, 261] width 41 height 41
click at [409, 493] on button "button" at bounding box center [439, 497] width 104 height 59
